Goal: Navigation & Orientation: Understand site structure

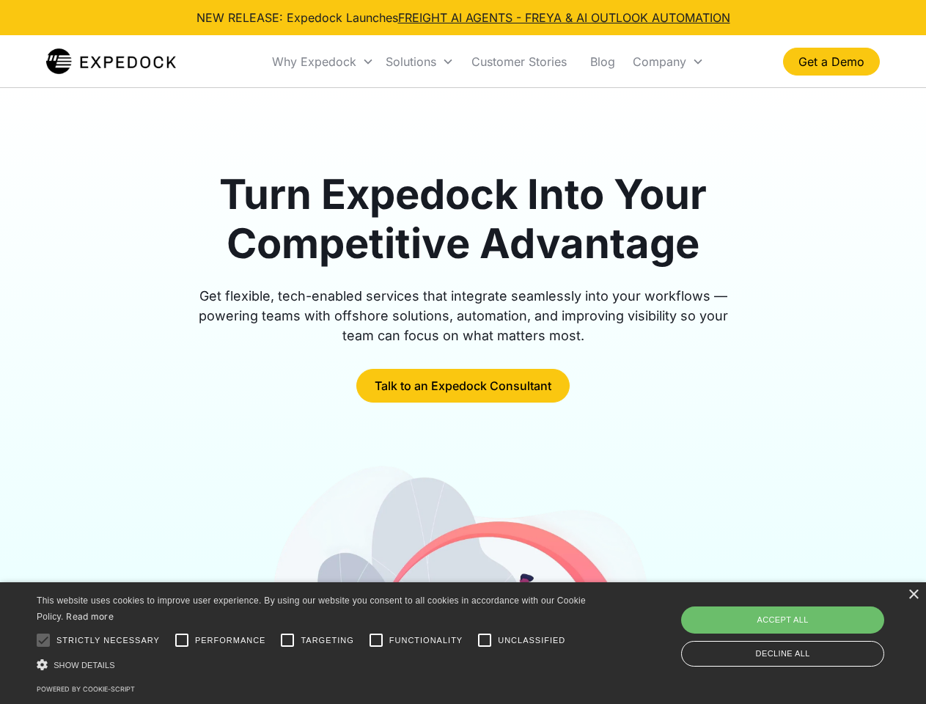
click at [323, 62] on div "Why Expedock" at bounding box center [314, 61] width 84 height 15
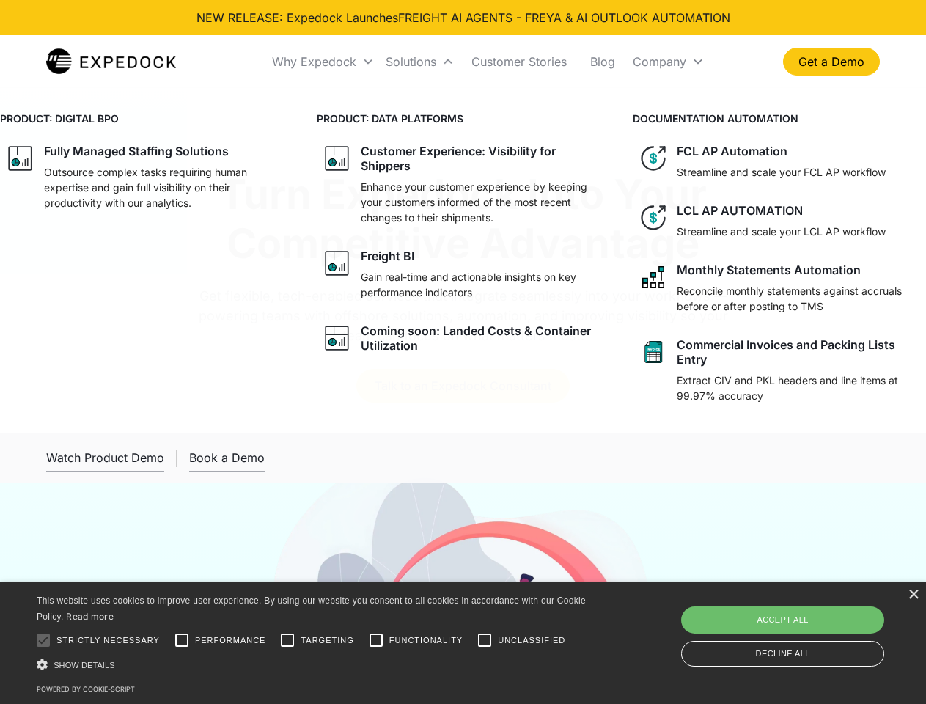
click at [420, 62] on div "Solutions" at bounding box center [411, 61] width 51 height 15
click at [668, 62] on div "Company" at bounding box center [660, 61] width 54 height 15
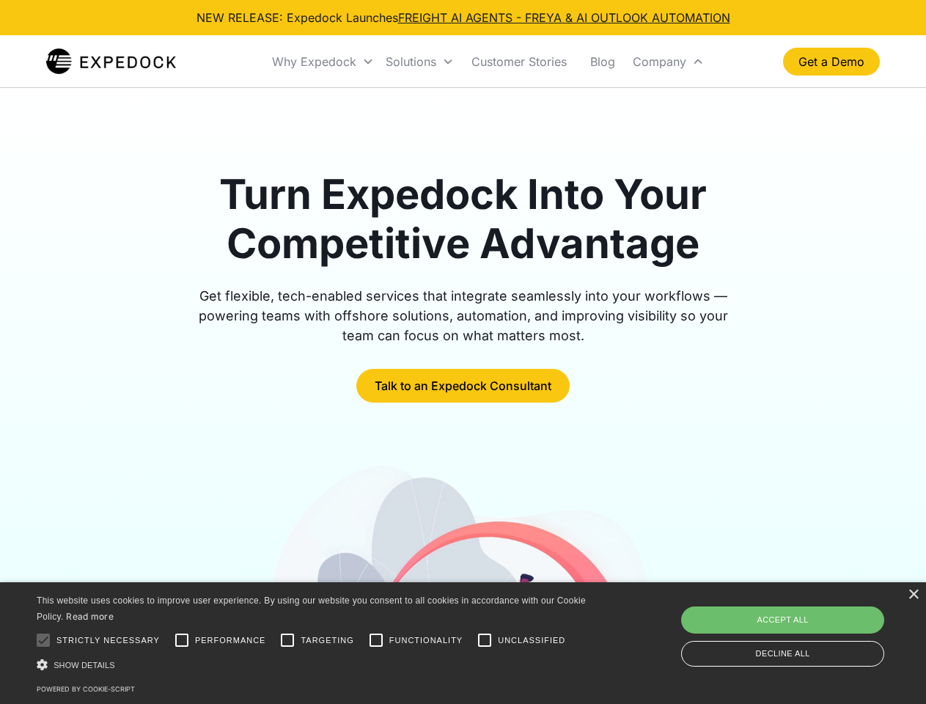
click at [43, 640] on div at bounding box center [43, 640] width 29 height 29
click at [182, 640] on input "Performance" at bounding box center [181, 640] width 29 height 29
checkbox input "true"
click at [288, 640] on input "Targeting" at bounding box center [287, 640] width 29 height 29
checkbox input "true"
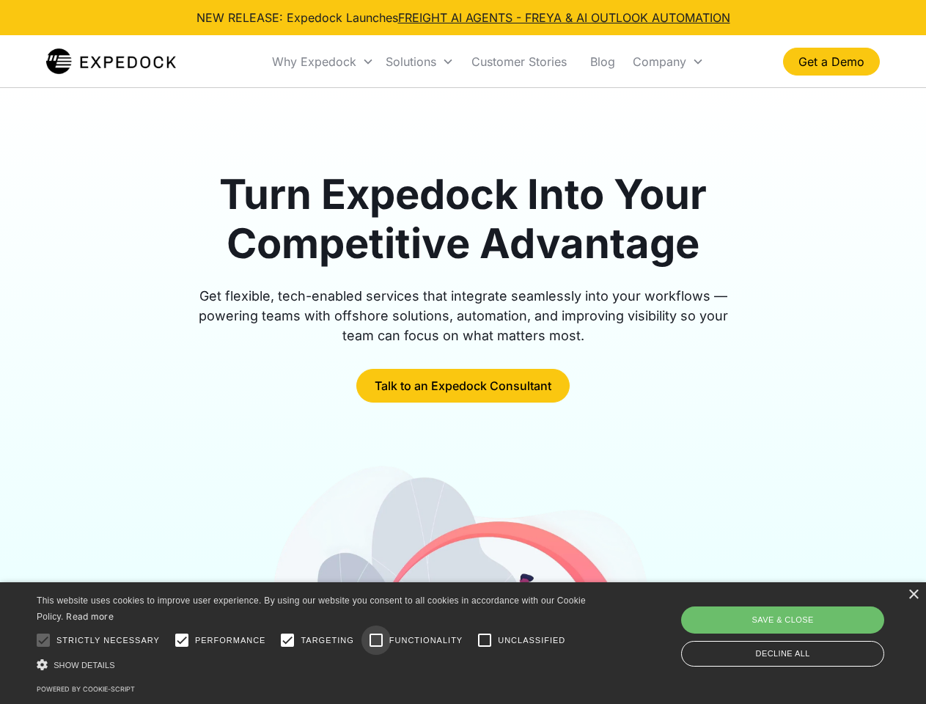
click at [376, 640] on input "Functionality" at bounding box center [376, 640] width 29 height 29
checkbox input "true"
click at [485, 640] on input "Unclassified" at bounding box center [484, 640] width 29 height 29
checkbox input "true"
click at [314, 664] on div "Show details Hide details" at bounding box center [314, 664] width 554 height 15
